Goal: Task Accomplishment & Management: Use online tool/utility

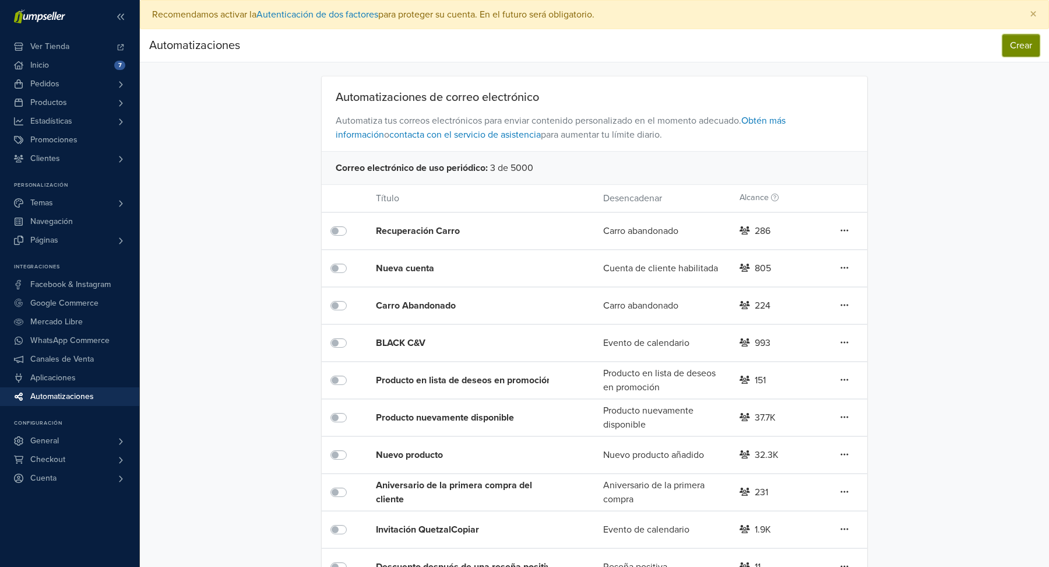
click at [1020, 52] on button "Crear" at bounding box center [1021, 45] width 37 height 22
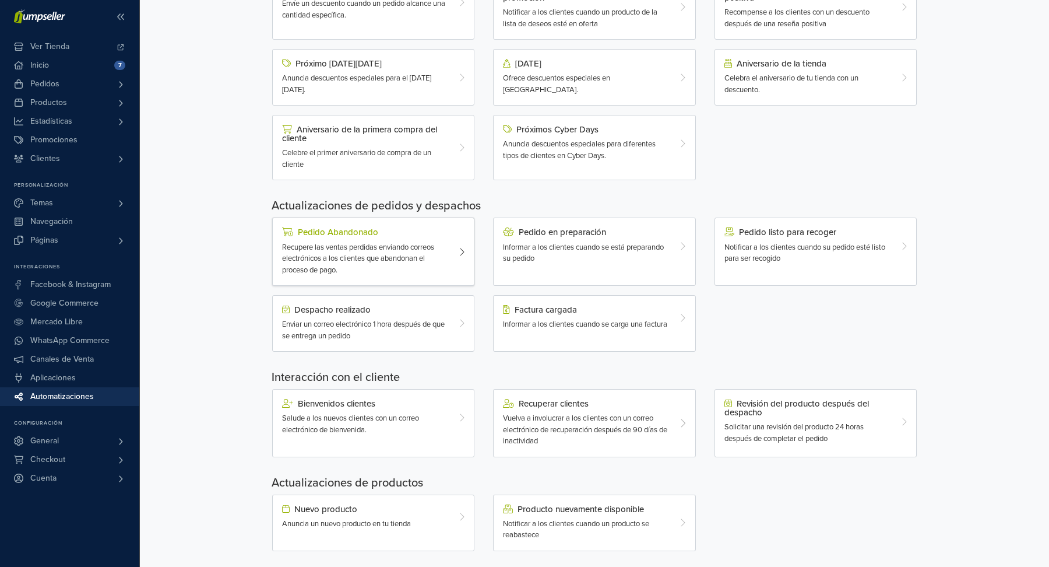
scroll to position [203, 0]
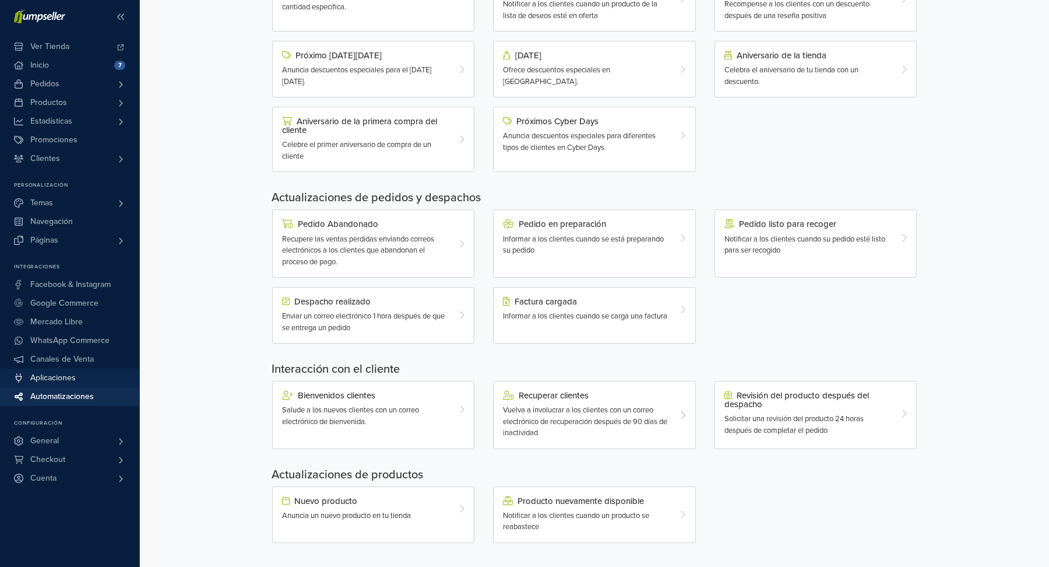
click at [75, 372] on span "Aplicaciones" at bounding box center [52, 377] width 45 height 19
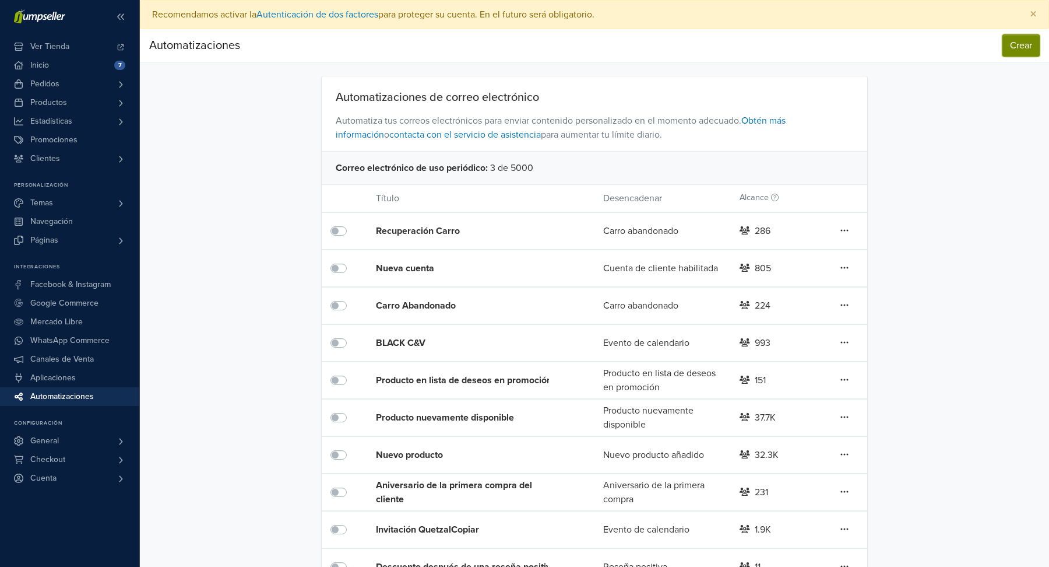
click at [1027, 48] on button "Crear" at bounding box center [1021, 45] width 37 height 22
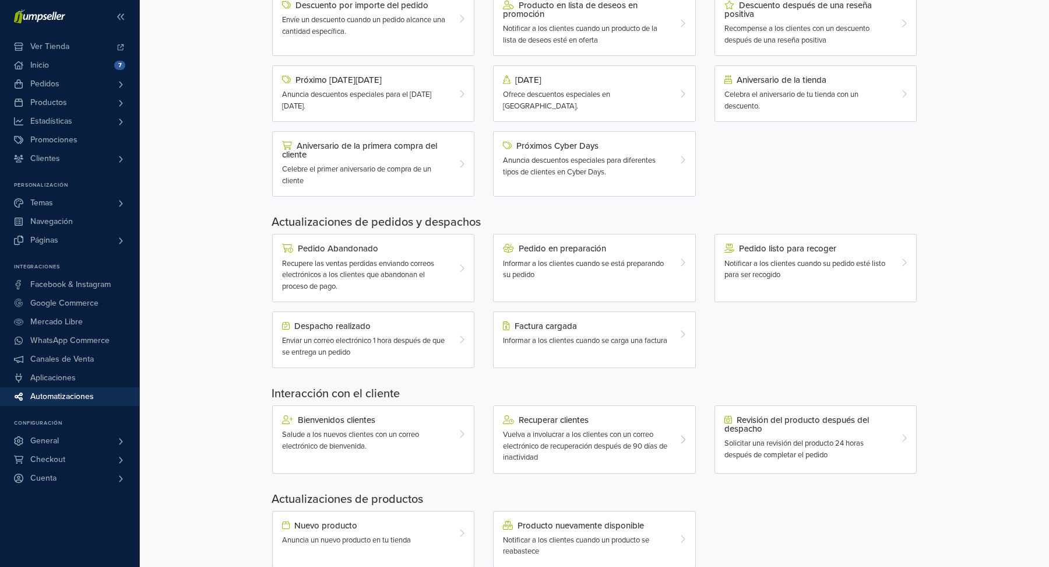
scroll to position [203, 0]
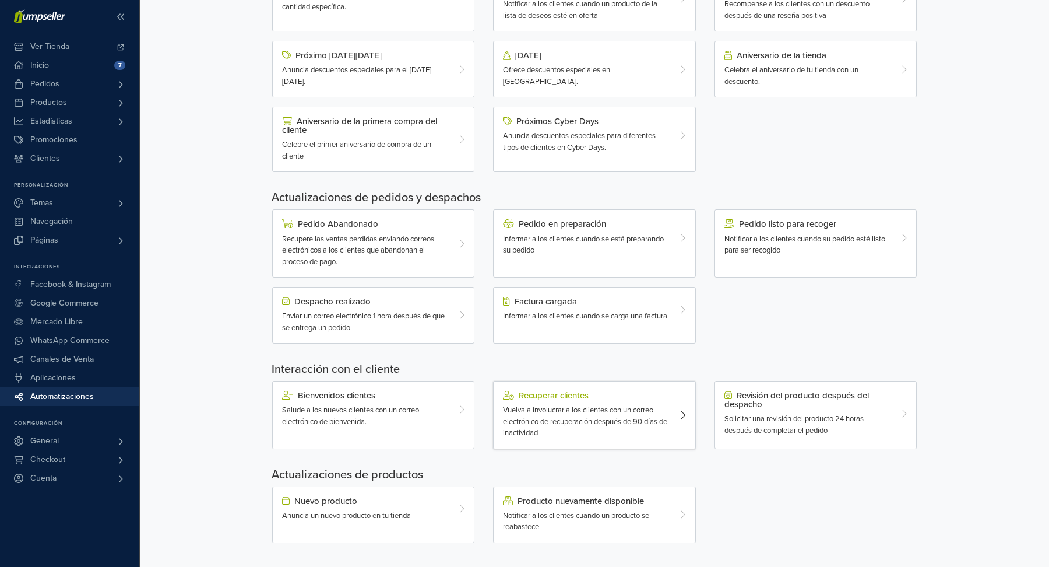
click at [670, 410] on div "Recuperar clientes Vuelva a involucrar a los clientes con un correo electrónico…" at bounding box center [586, 415] width 184 height 48
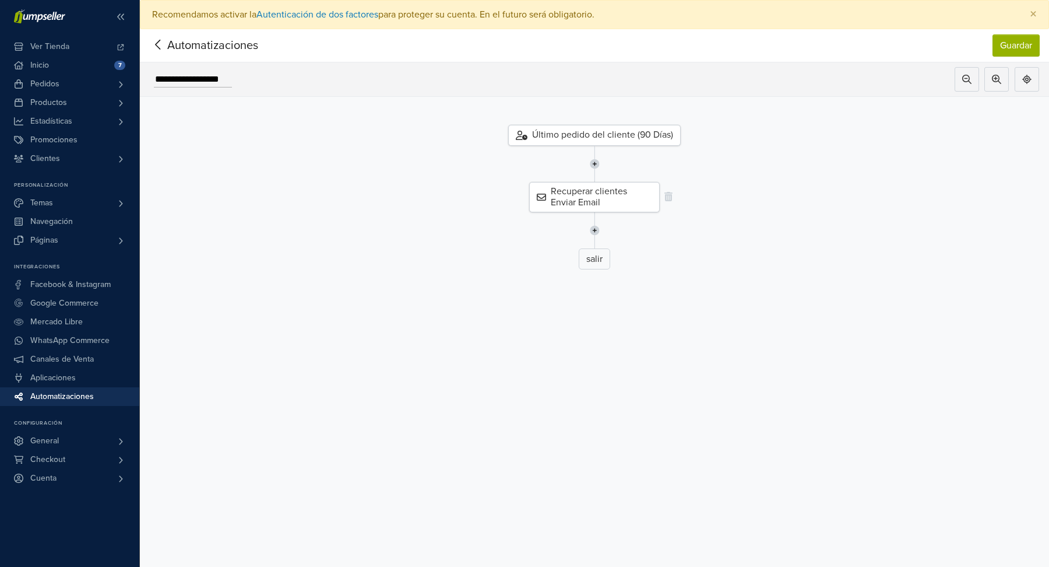
click at [603, 203] on div "Recuperar clientes Enviar Email" at bounding box center [594, 197] width 131 height 30
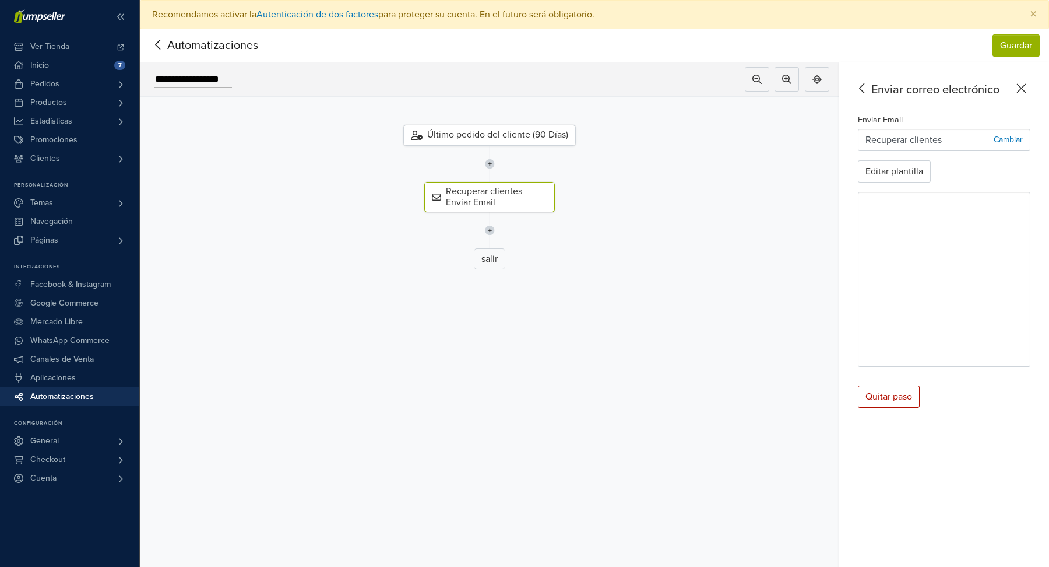
click at [892, 182] on div "Enviar Email Recuperar clientes Cambiar Editar plantilla" at bounding box center [944, 240] width 173 height 254
click at [887, 170] on button "Editar plantilla" at bounding box center [894, 171] width 73 height 22
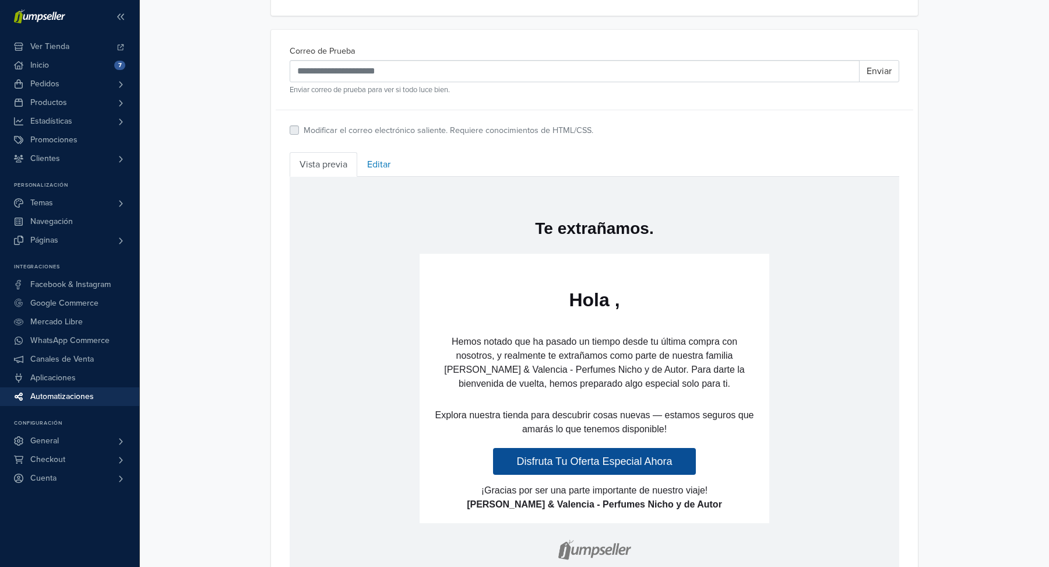
scroll to position [341, 0]
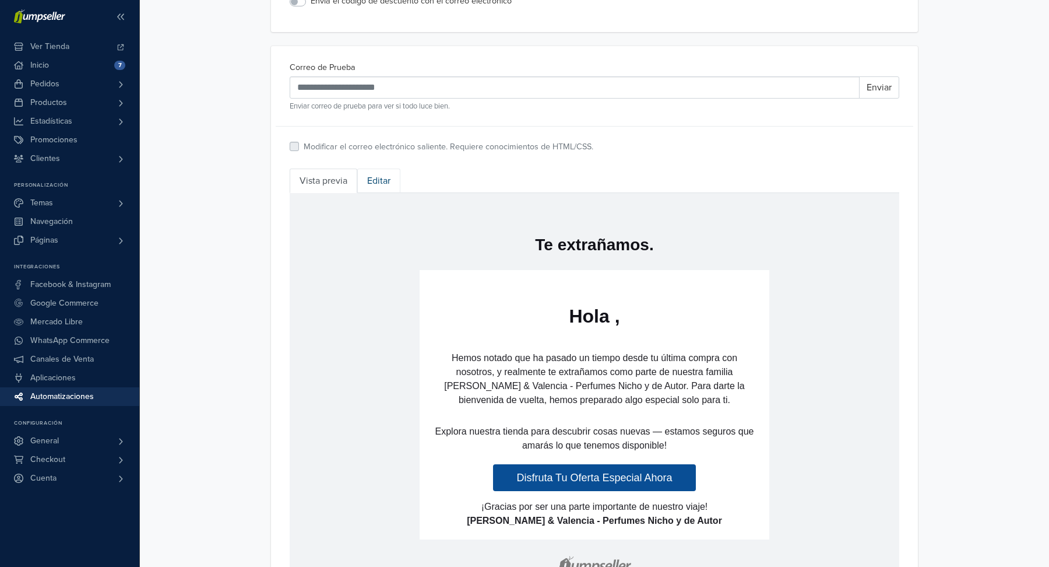
click at [384, 186] on link "Editar" at bounding box center [378, 180] width 43 height 24
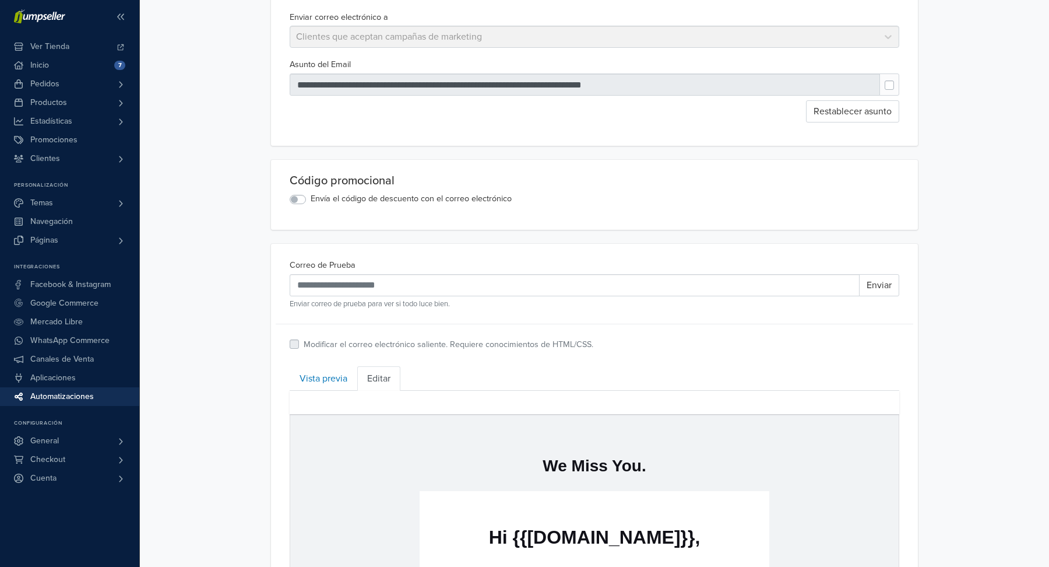
scroll to position [147, 0]
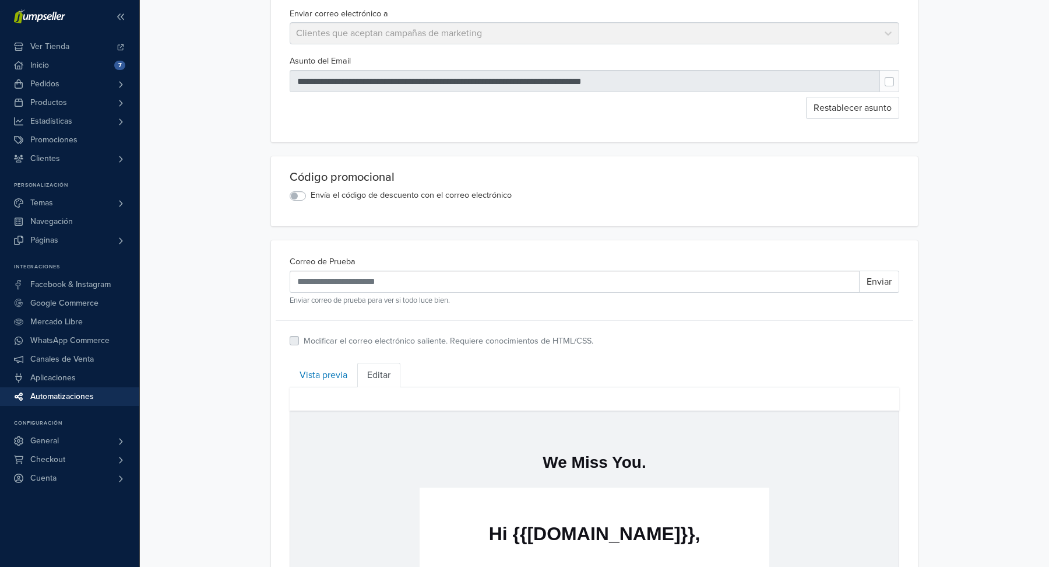
click at [298, 200] on div "Envía el código de descuento con el correo electrónico" at bounding box center [595, 196] width 610 height 14
click at [311, 196] on label "Envía el código de descuento con el correo electrónico" at bounding box center [411, 195] width 201 height 13
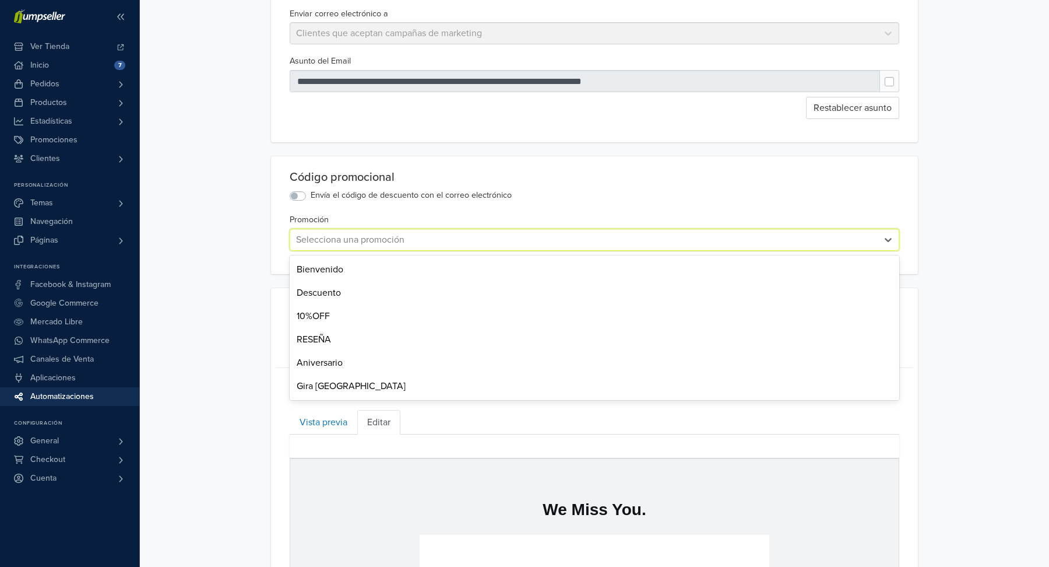
click at [382, 231] on div at bounding box center [584, 239] width 576 height 16
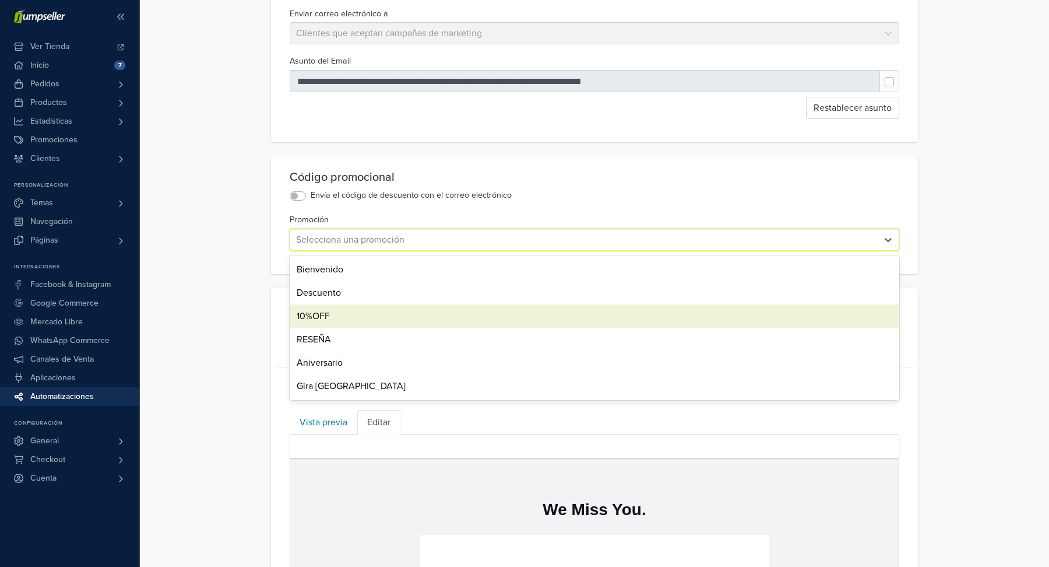
click at [358, 315] on div "10%OFF" at bounding box center [595, 315] width 610 height 23
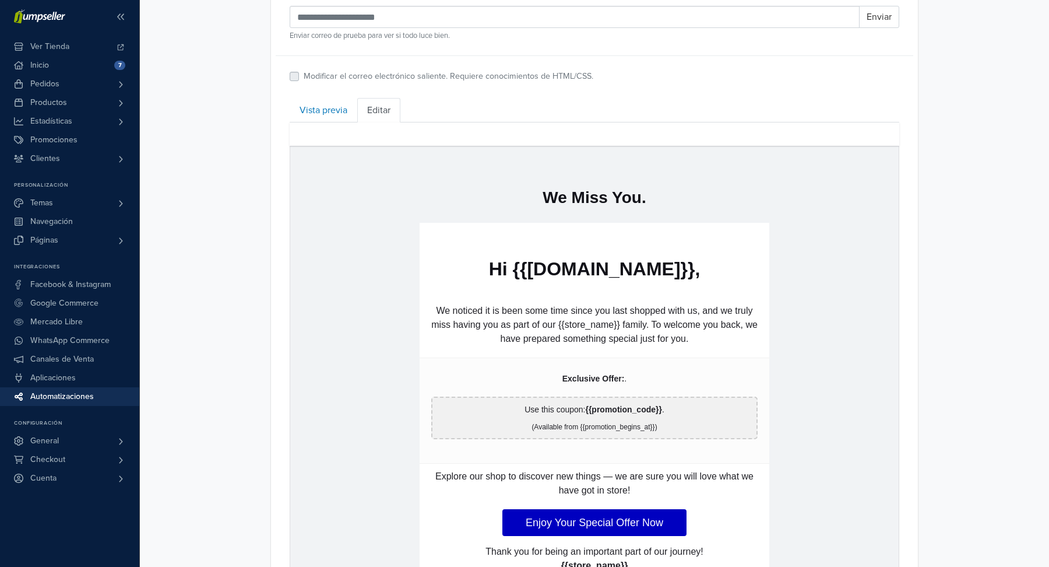
scroll to position [462, 0]
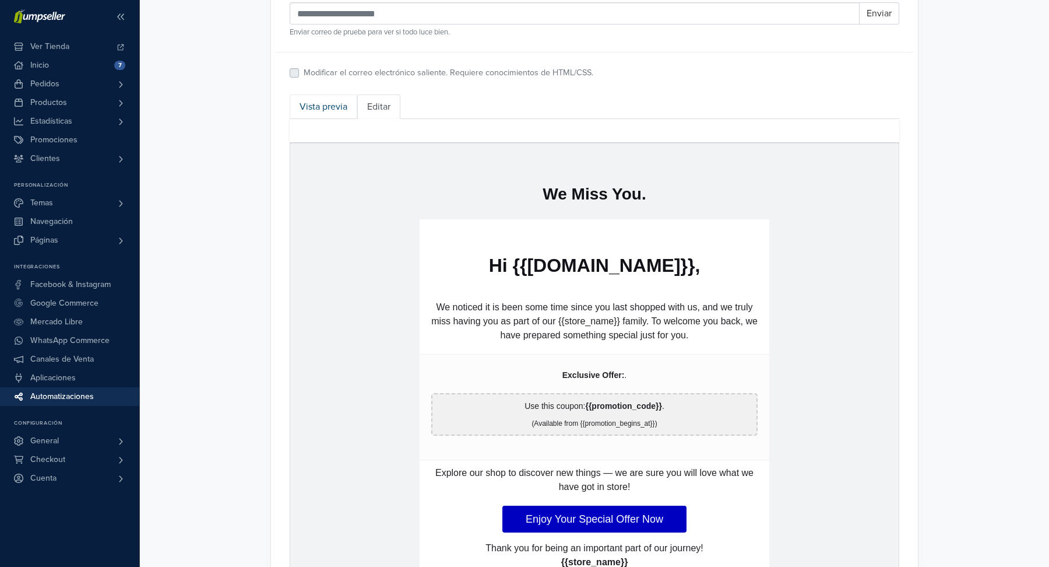
click at [326, 108] on link "Vista previa" at bounding box center [324, 106] width 68 height 24
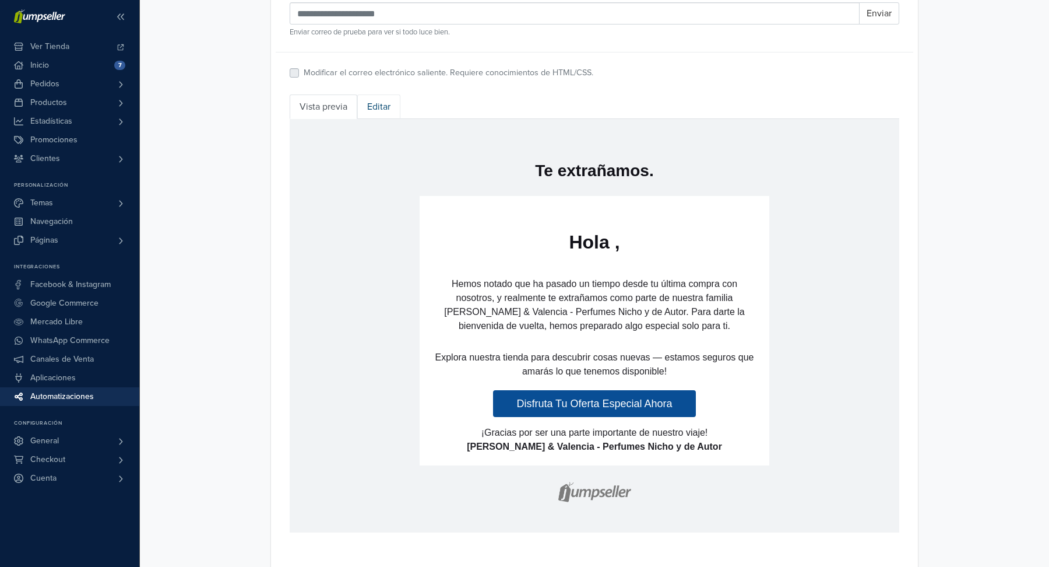
click at [381, 105] on link "Editar" at bounding box center [378, 106] width 43 height 24
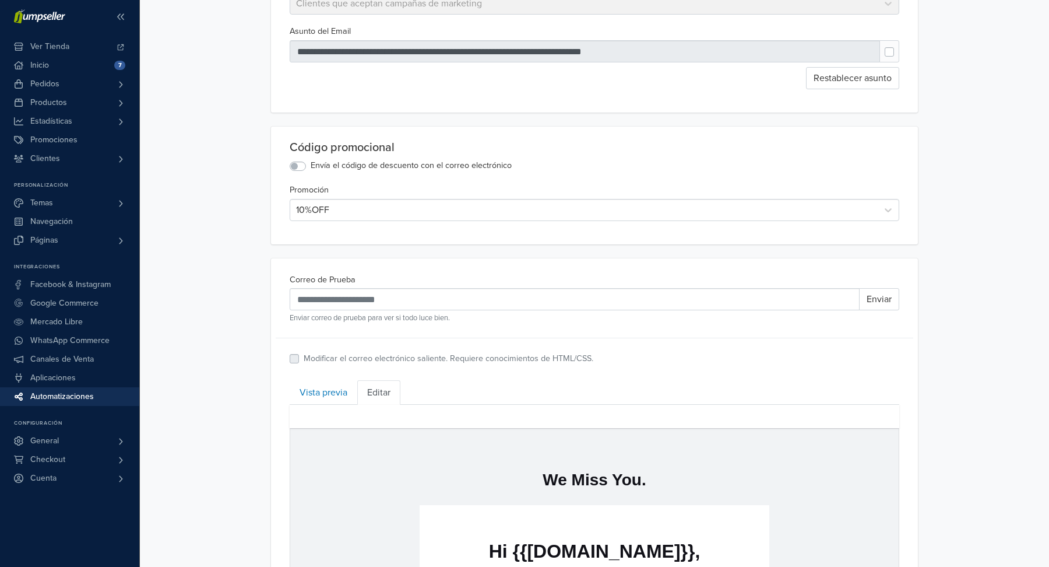
scroll to position [0, 0]
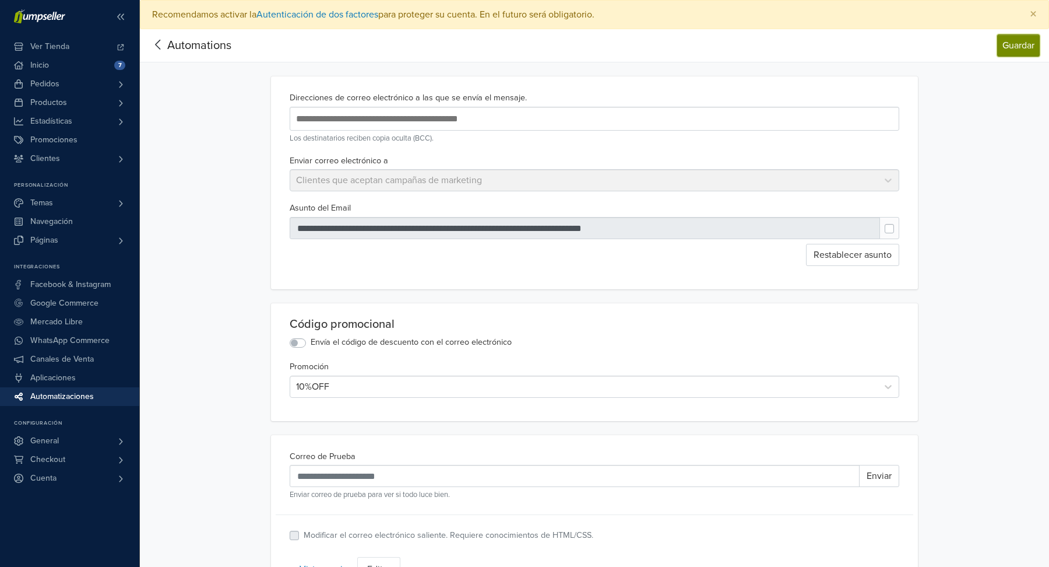
click at [999, 45] on button "Guardar" at bounding box center [1018, 45] width 43 height 22
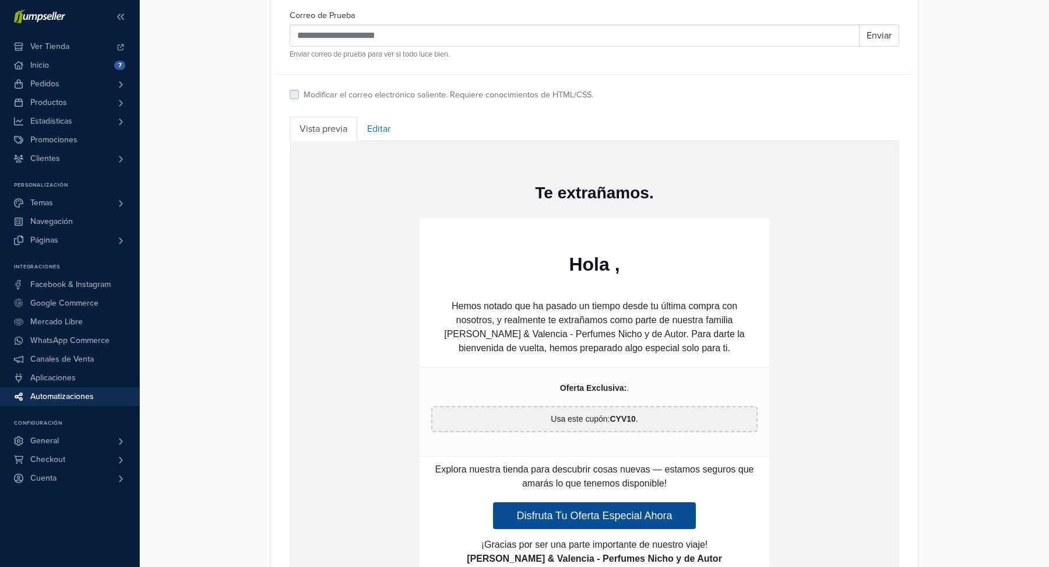
scroll to position [387, 0]
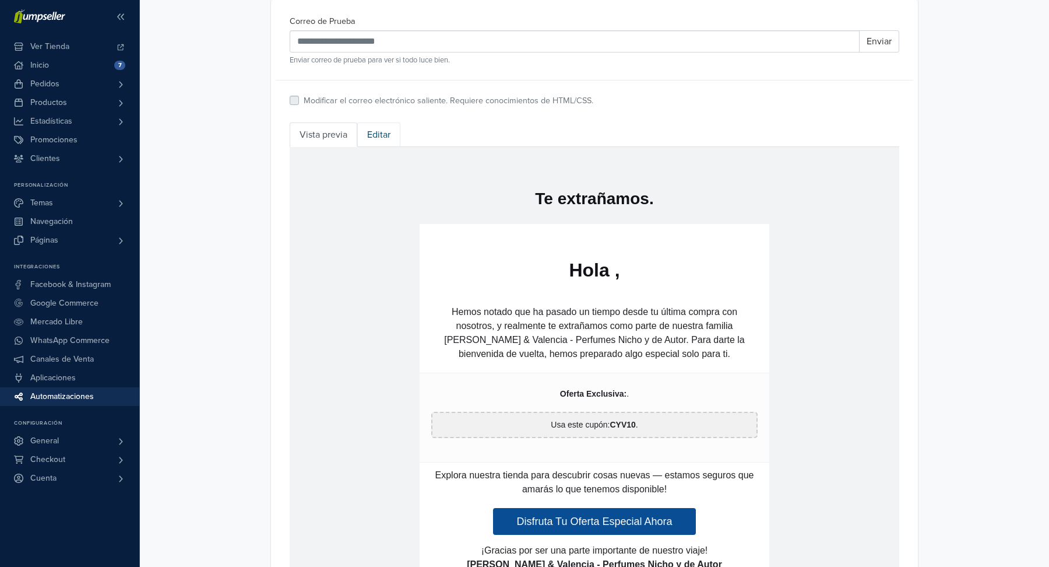
click at [382, 137] on link "Editar" at bounding box center [378, 134] width 43 height 24
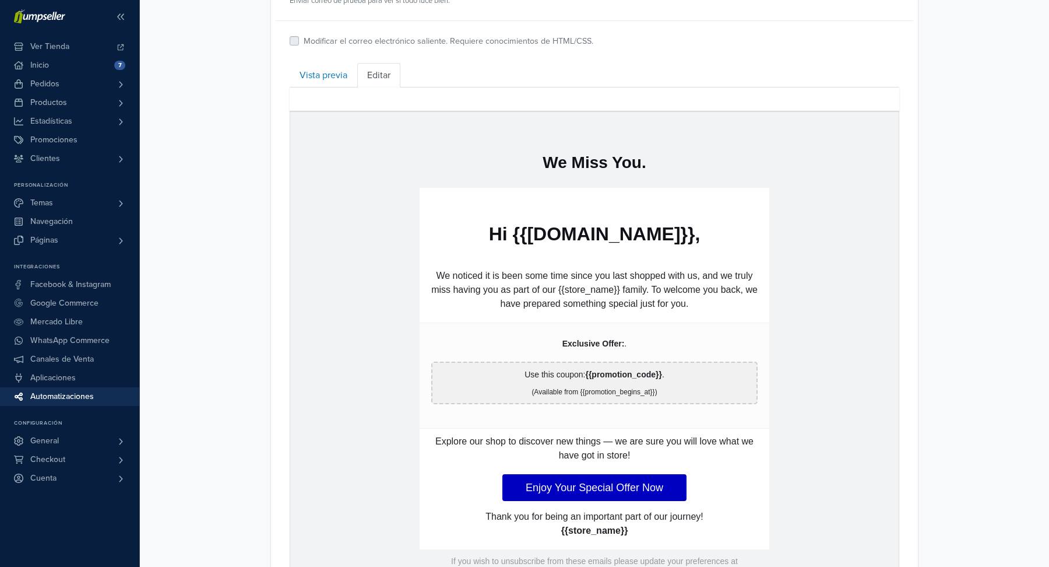
scroll to position [560, 0]
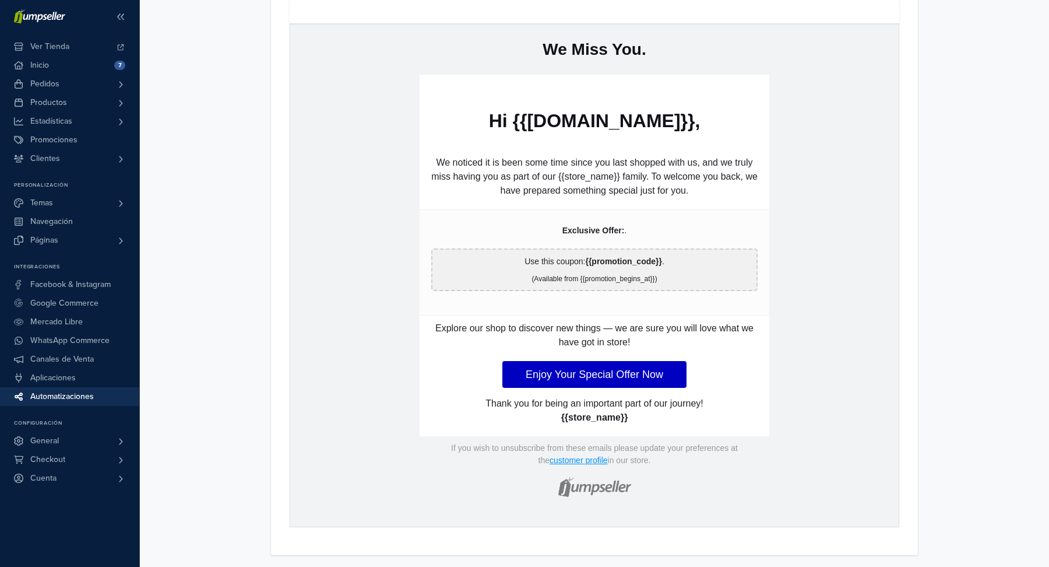
click at [585, 328] on p "Explore our shop to discover new things — we are sure you will love what we hav…" at bounding box center [594, 335] width 326 height 28
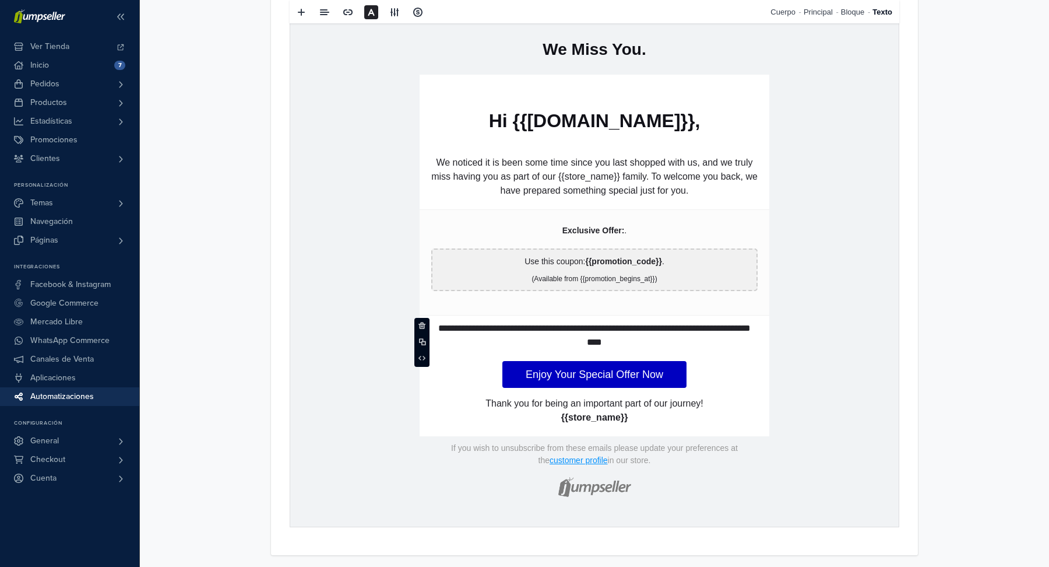
click at [585, 328] on p "**********" at bounding box center [594, 335] width 326 height 28
click at [629, 342] on p "**********" at bounding box center [594, 335] width 326 height 28
click at [852, 336] on td "**********" at bounding box center [594, 262] width 609 height 529
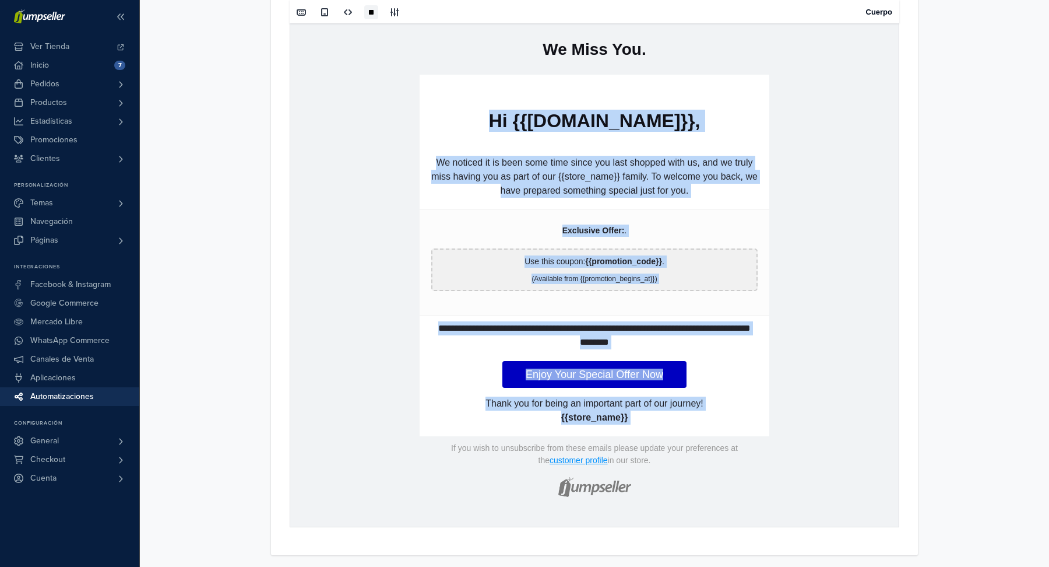
scroll to position [0, 0]
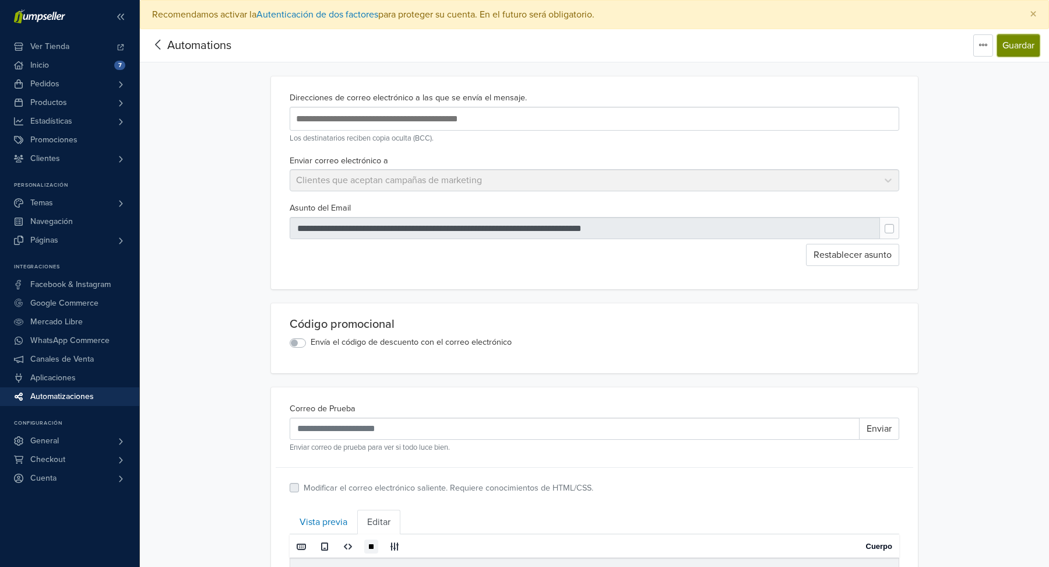
click at [1018, 44] on button "Guardar" at bounding box center [1018, 45] width 43 height 22
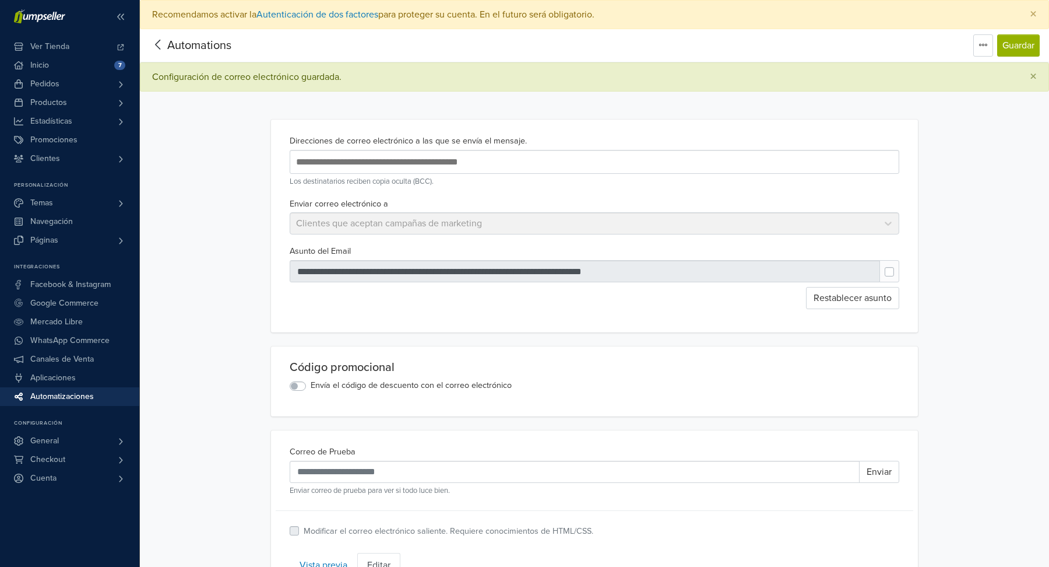
click at [185, 43] on span "Automations" at bounding box center [199, 45] width 64 height 14
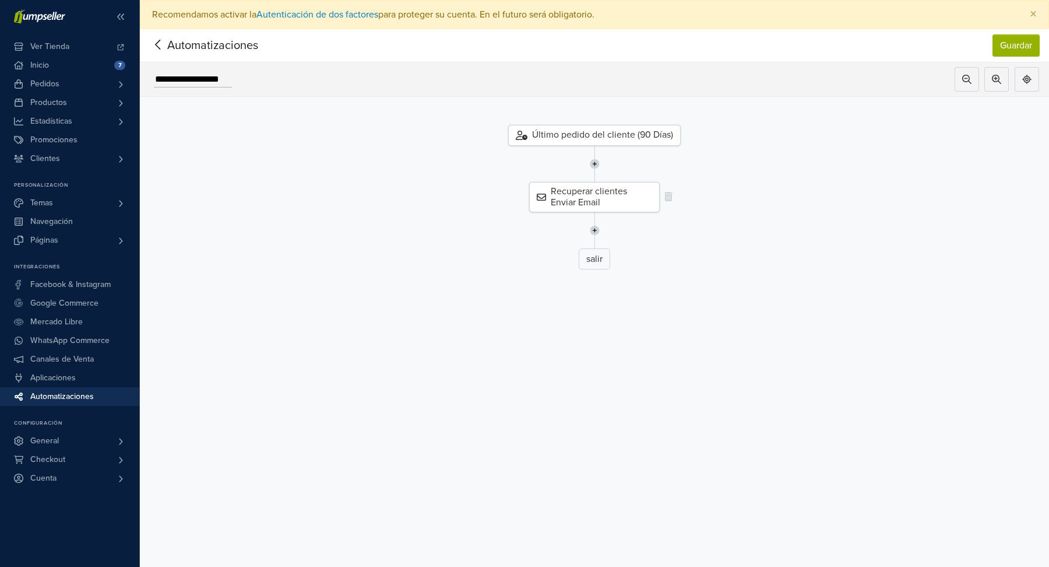
click at [618, 195] on div "Recuperar clientes Enviar Email" at bounding box center [594, 197] width 131 height 30
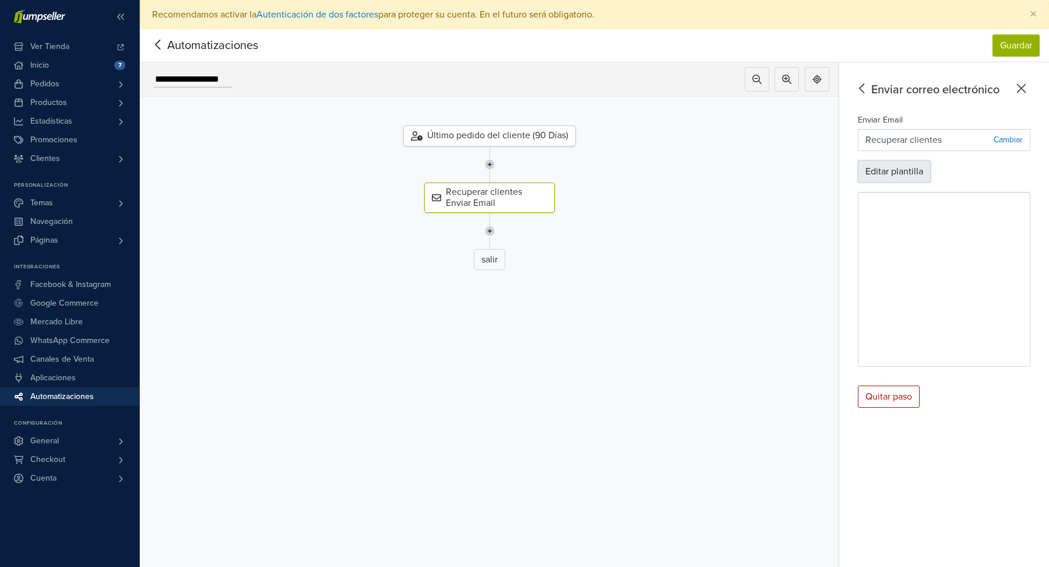
click at [887, 170] on button "Editar plantilla" at bounding box center [894, 171] width 73 height 22
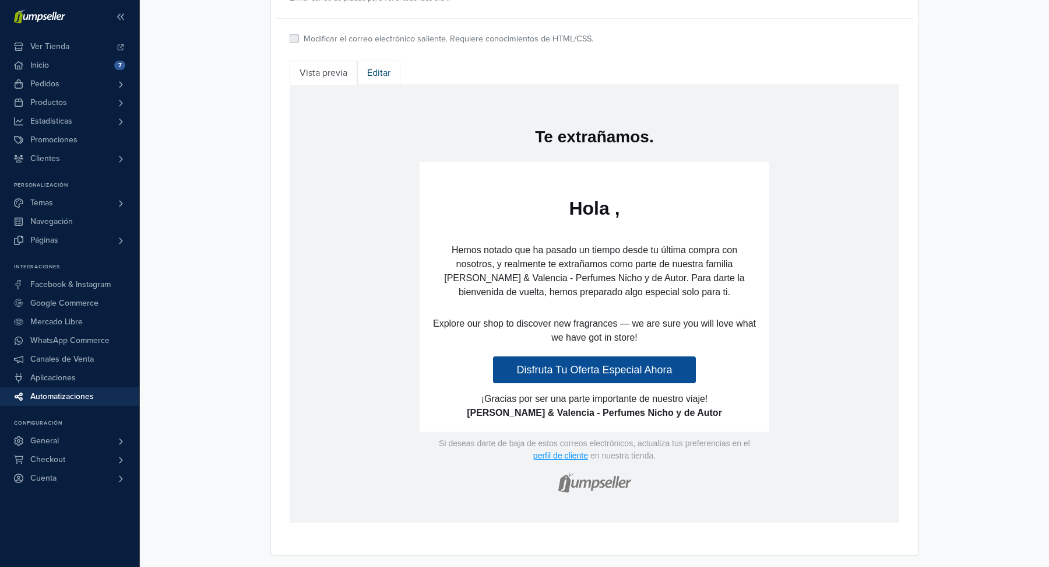
click at [379, 73] on link "Editar" at bounding box center [378, 73] width 43 height 24
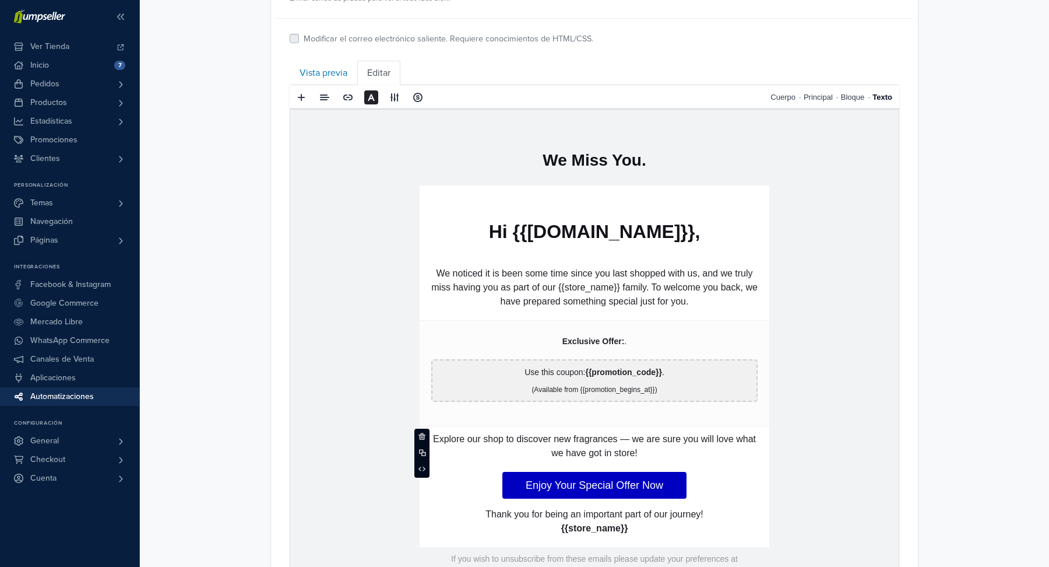
click at [572, 436] on p "Explore our shop to discover new fragrances — we are sure you will love what we…" at bounding box center [594, 445] width 326 height 28
click at [572, 436] on p "**********" at bounding box center [594, 445] width 326 height 28
click at [631, 447] on p "**********" at bounding box center [594, 445] width 326 height 28
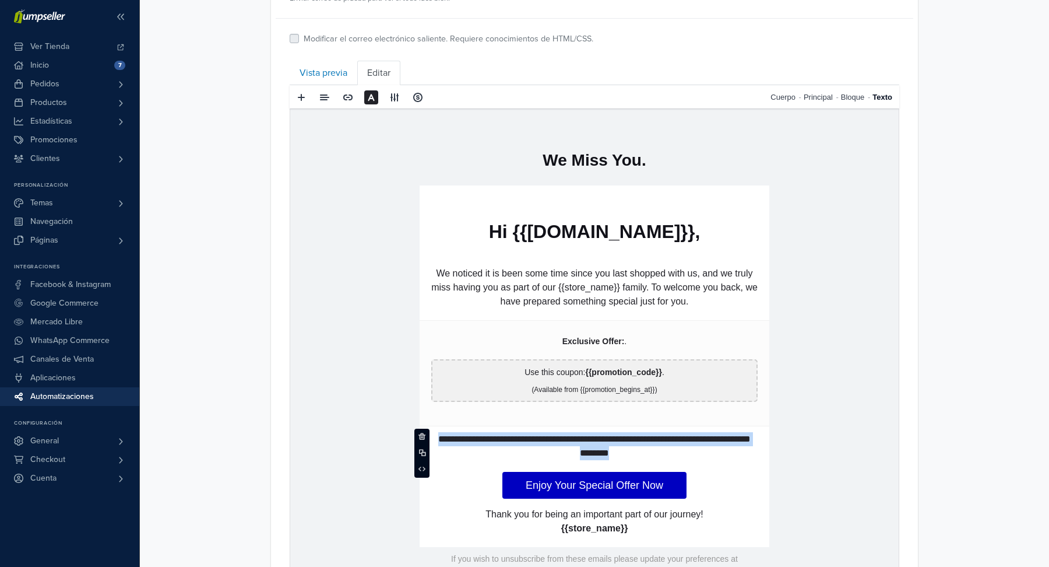
click at [631, 447] on p "**********" at bounding box center [594, 445] width 326 height 28
copy p "**********"
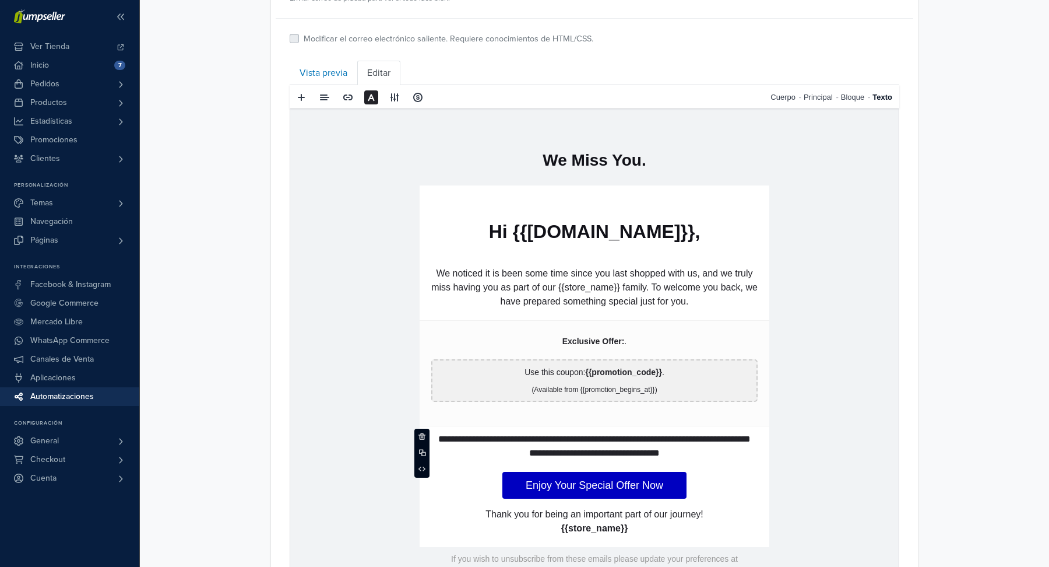
click at [775, 463] on td "**********" at bounding box center [594, 372] width 609 height 529
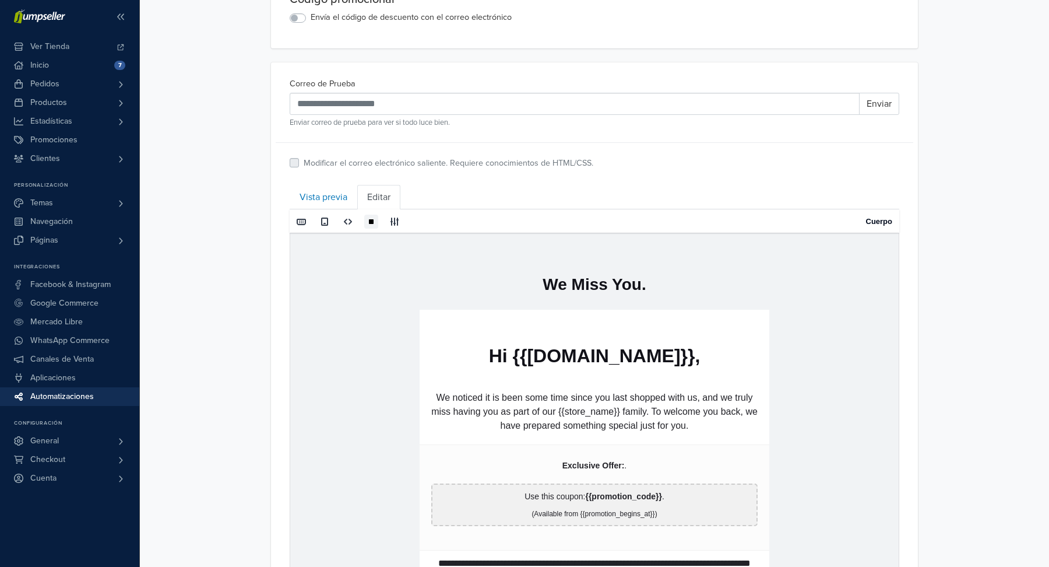
scroll to position [324, 0]
click at [690, 413] on p "We noticed it is been some time since you last shopped with us, and we truly mi…" at bounding box center [594, 412] width 326 height 42
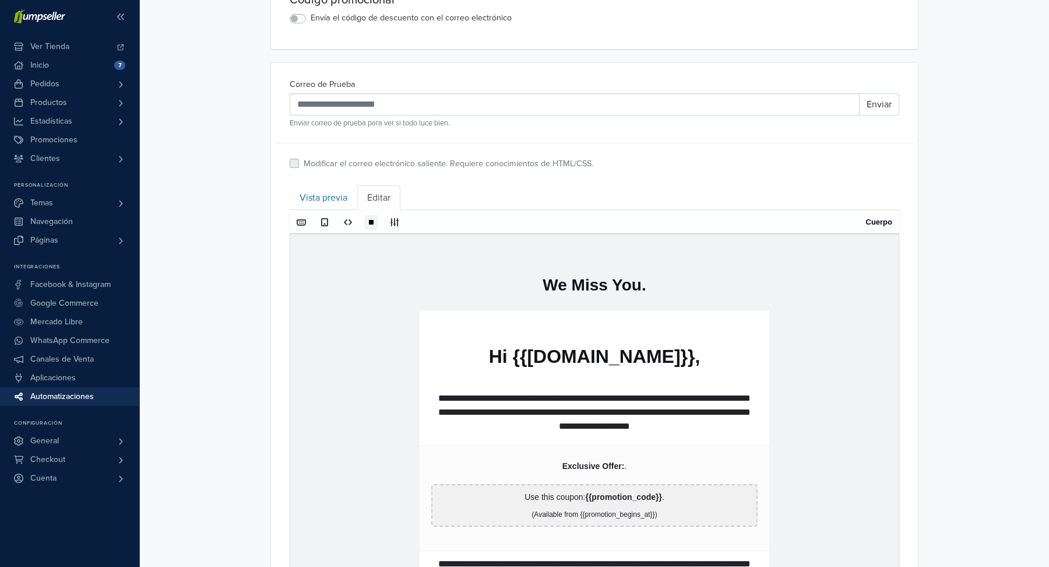
click at [792, 412] on td "**********" at bounding box center [594, 497] width 609 height 529
drag, startPoint x: 623, startPoint y: 410, endPoint x: 558, endPoint y: 409, distance: 64.1
click at [558, 409] on p "**********" at bounding box center [594, 412] width 326 height 42
click at [859, 343] on td "**********" at bounding box center [594, 497] width 609 height 529
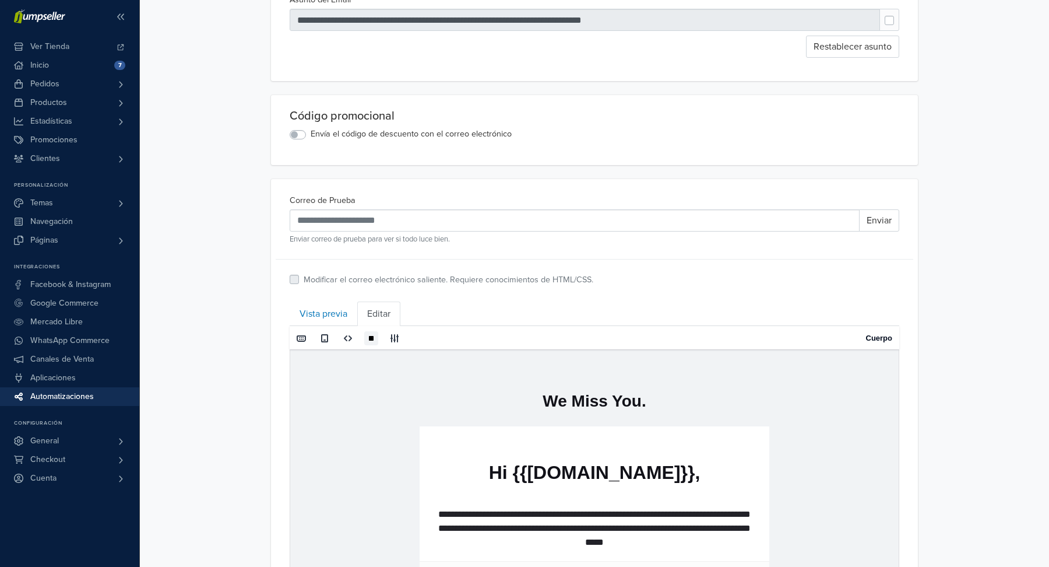
scroll to position [0, 0]
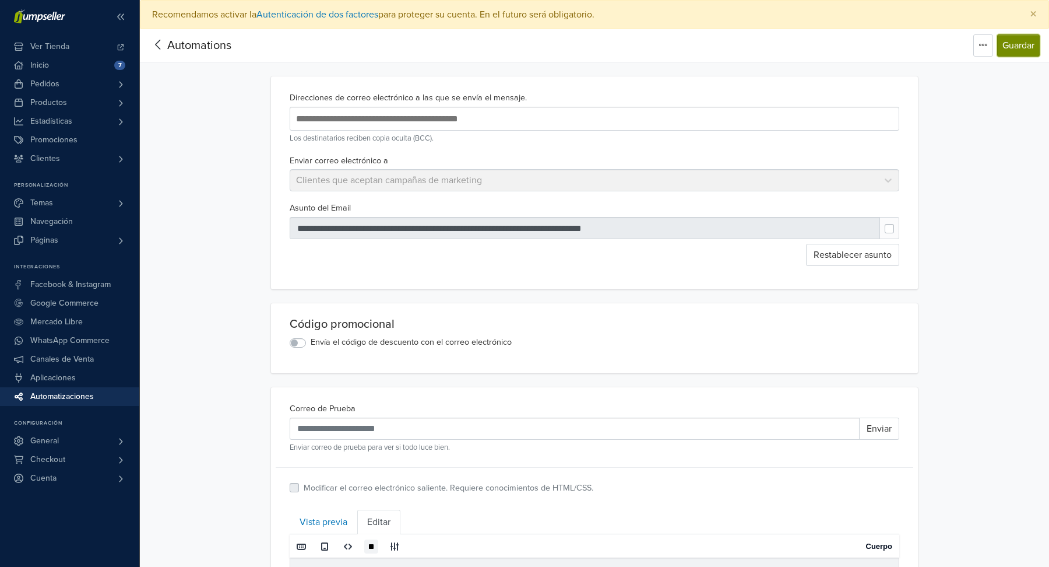
click at [1015, 40] on button "Guardar" at bounding box center [1018, 45] width 43 height 22
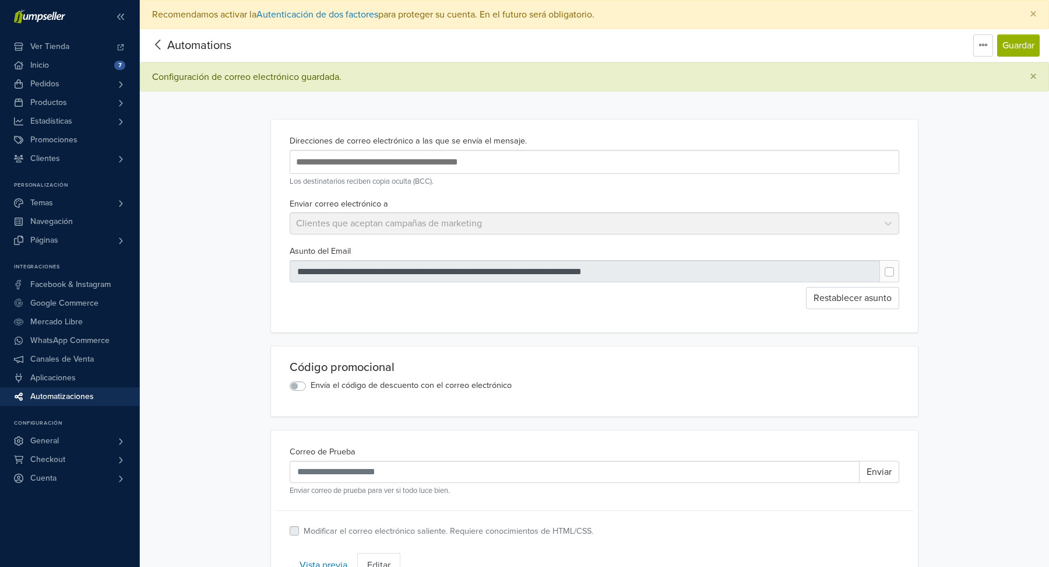
click at [213, 38] on span "Automations" at bounding box center [199, 45] width 64 height 14
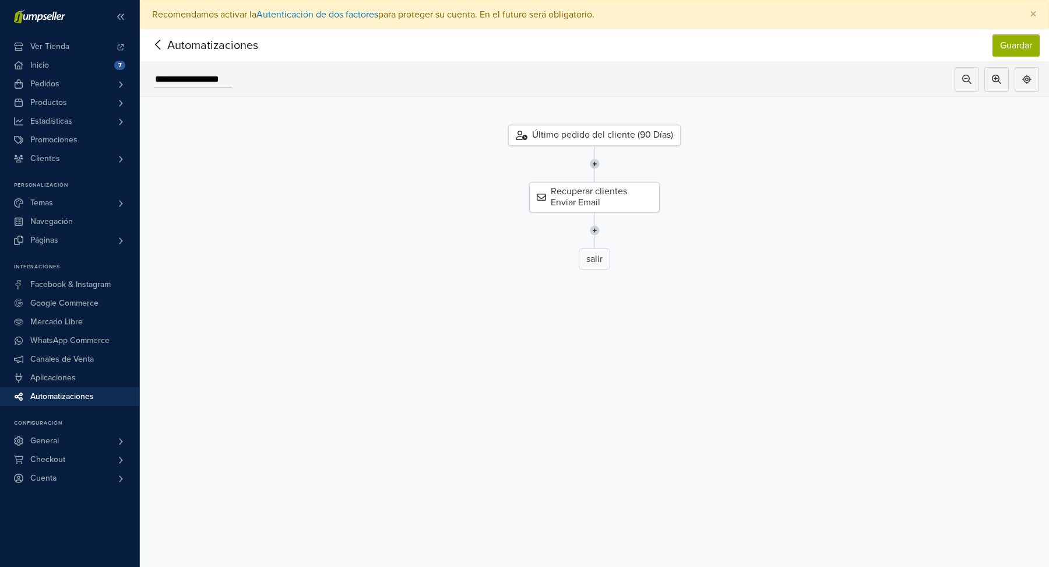
click at [601, 133] on div "Último pedido del cliente (90 Días)" at bounding box center [594, 135] width 173 height 21
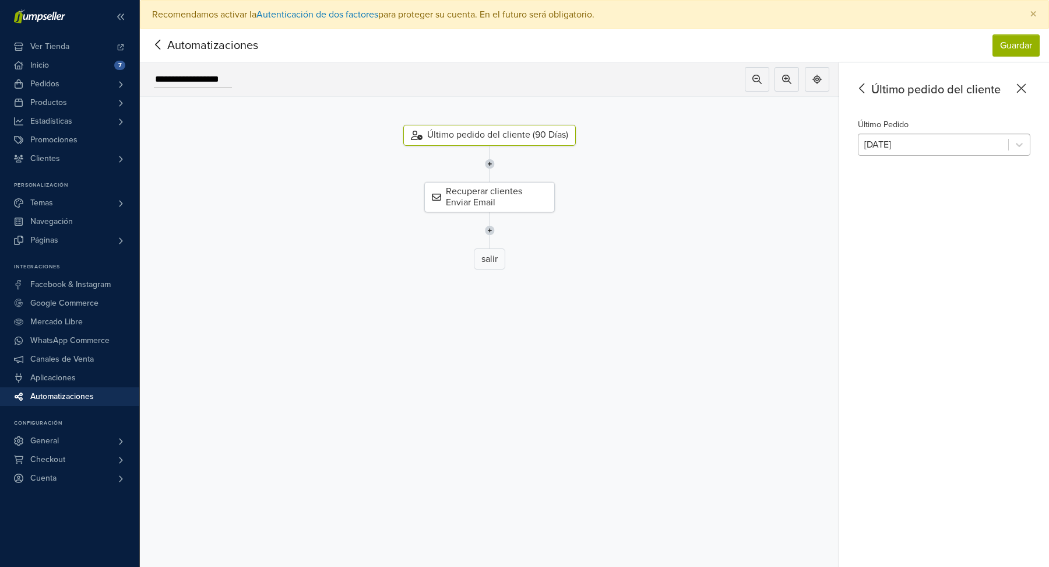
click at [894, 144] on div at bounding box center [933, 144] width 138 height 16
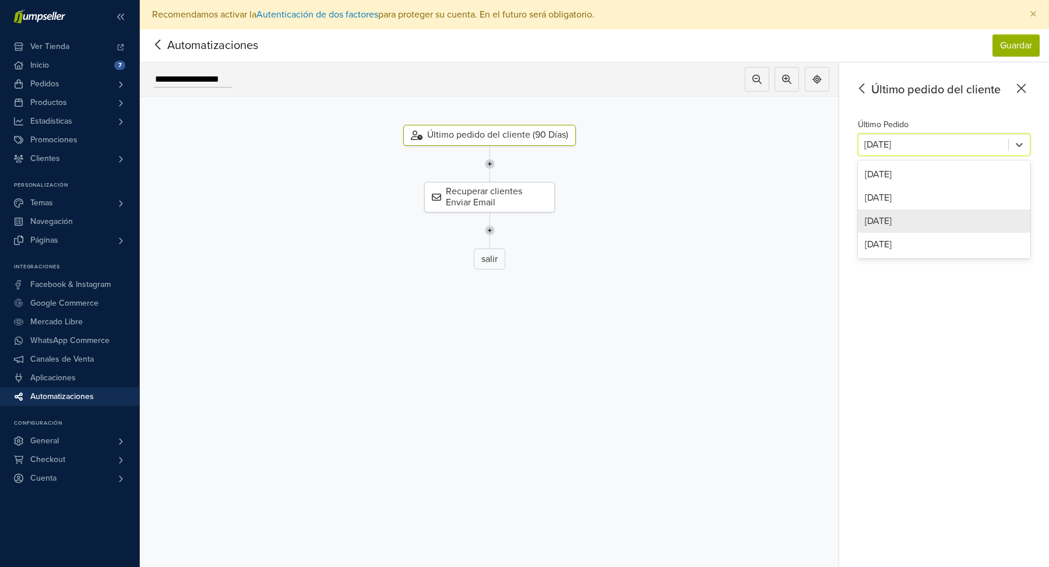
click at [909, 219] on div "[DATE]" at bounding box center [944, 220] width 173 height 23
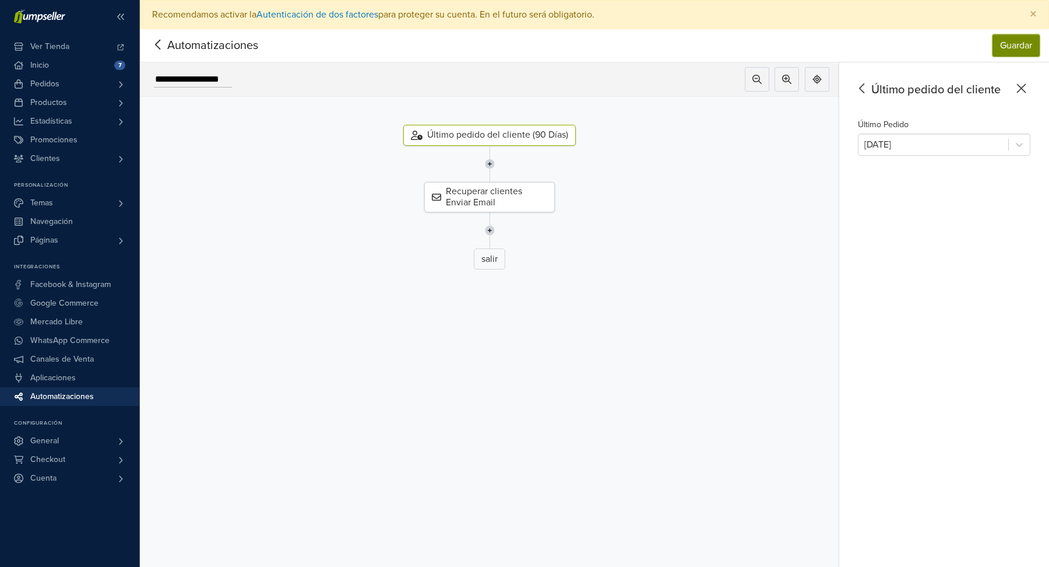
click at [1017, 42] on button "Guardar" at bounding box center [1016, 45] width 47 height 22
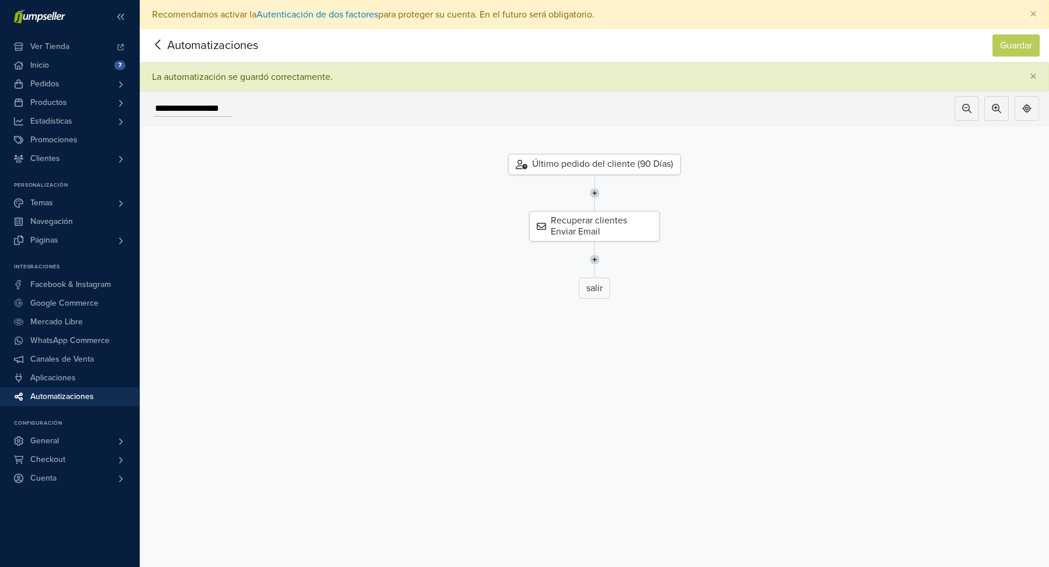
click at [205, 44] on span "Automatizaciones" at bounding box center [194, 45] width 91 height 17
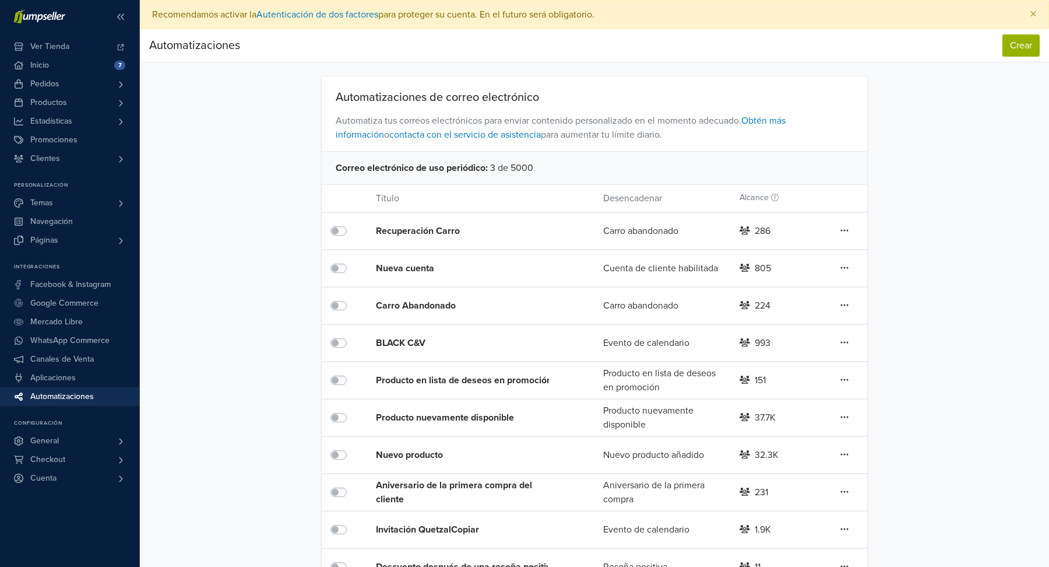
scroll to position [143, 0]
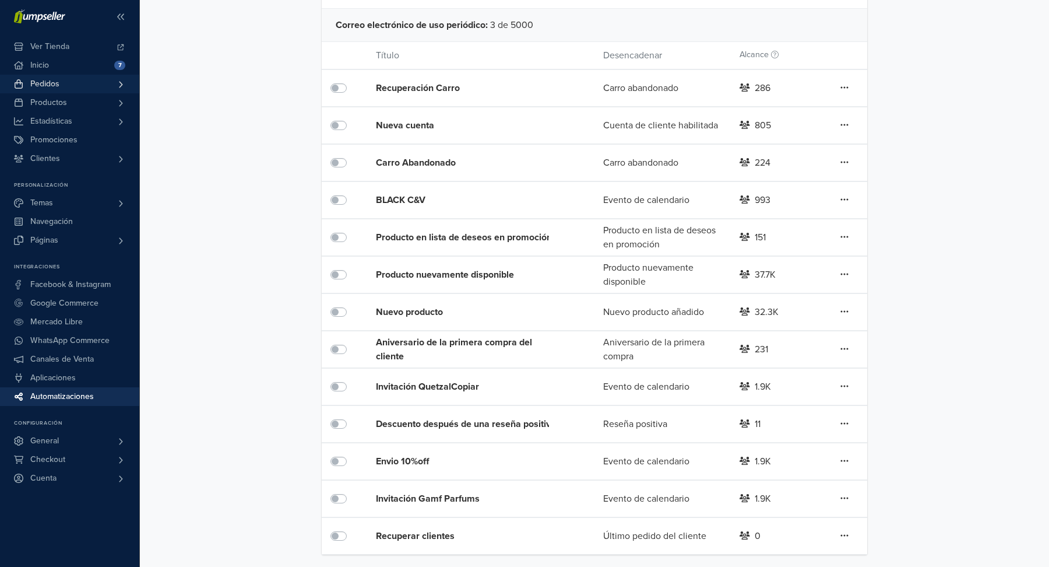
click at [78, 85] on link "Pedidos" at bounding box center [69, 84] width 139 height 19
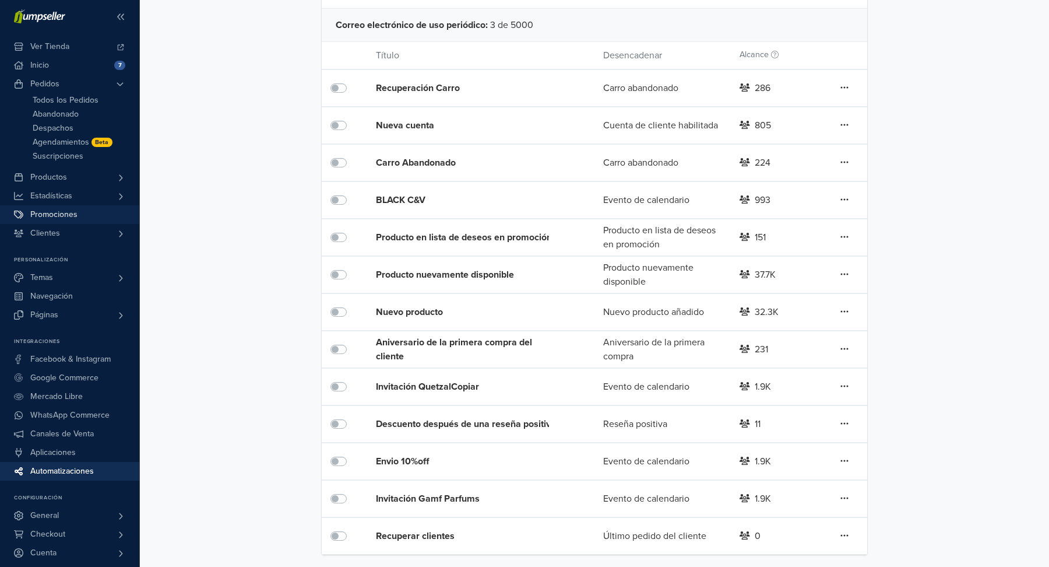
click at [65, 207] on span "Promociones" at bounding box center [53, 214] width 47 height 19
